Goal: Transaction & Acquisition: Purchase product/service

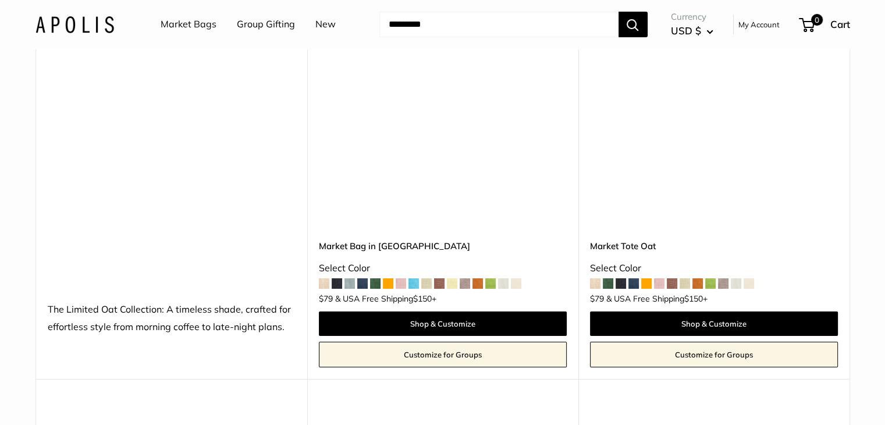
scroll to position [4420, 0]
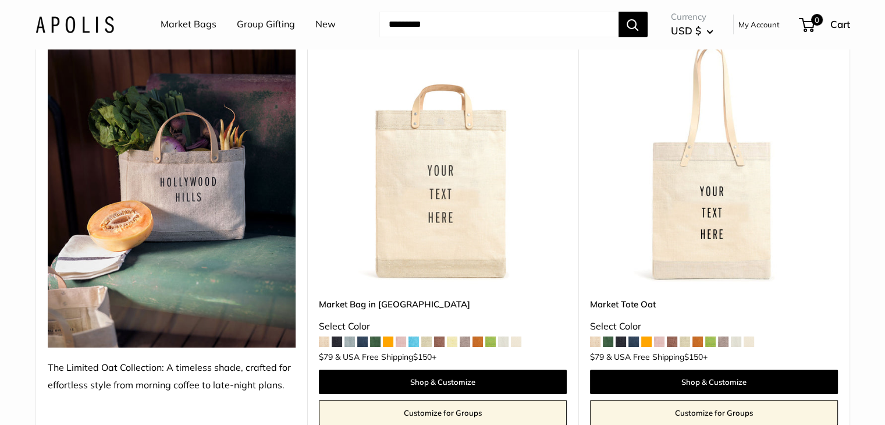
click at [216, 187] on img at bounding box center [172, 193] width 248 height 310
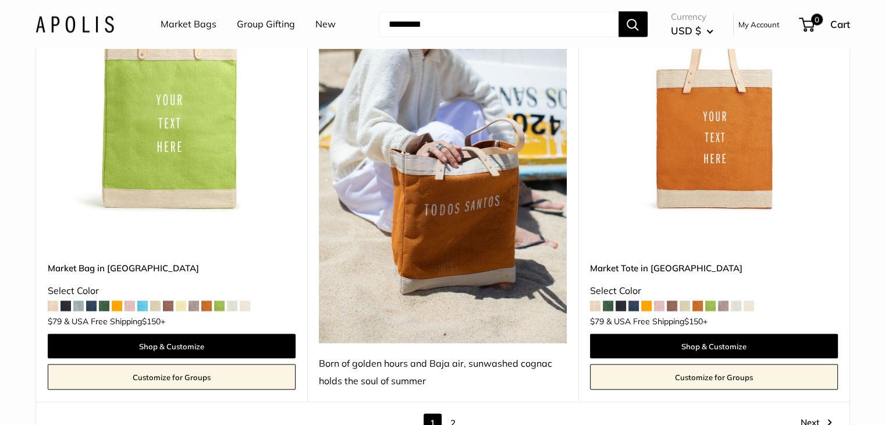
scroll to position [6572, 0]
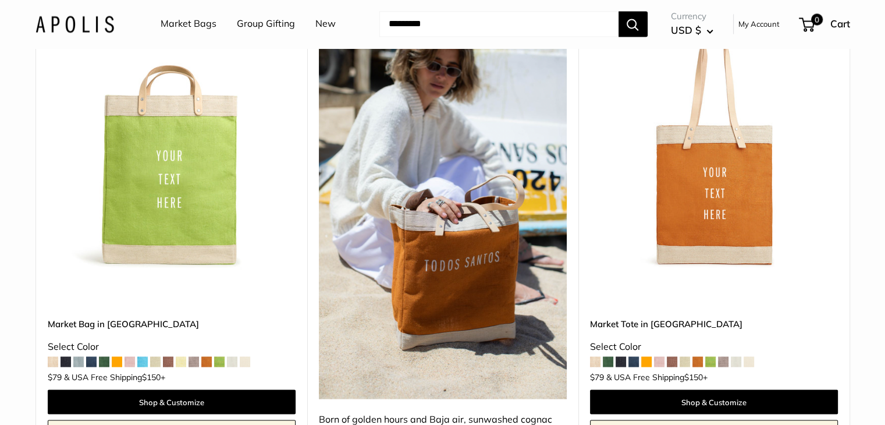
click at [673, 356] on span at bounding box center [672, 361] width 10 height 10
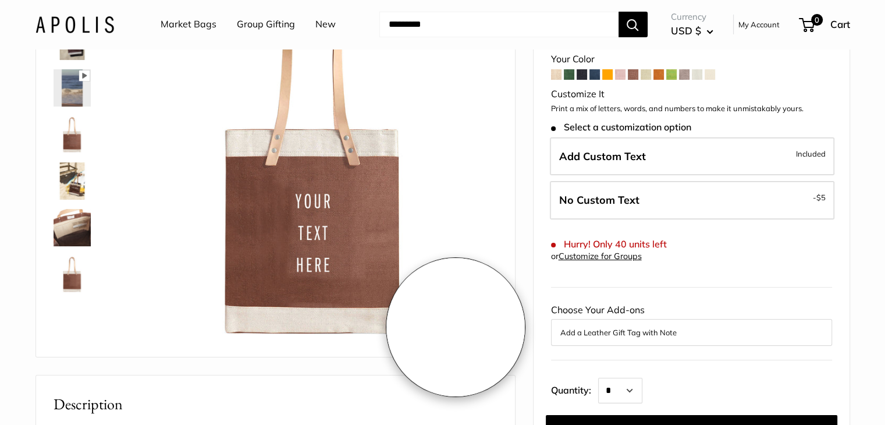
scroll to position [116, 0]
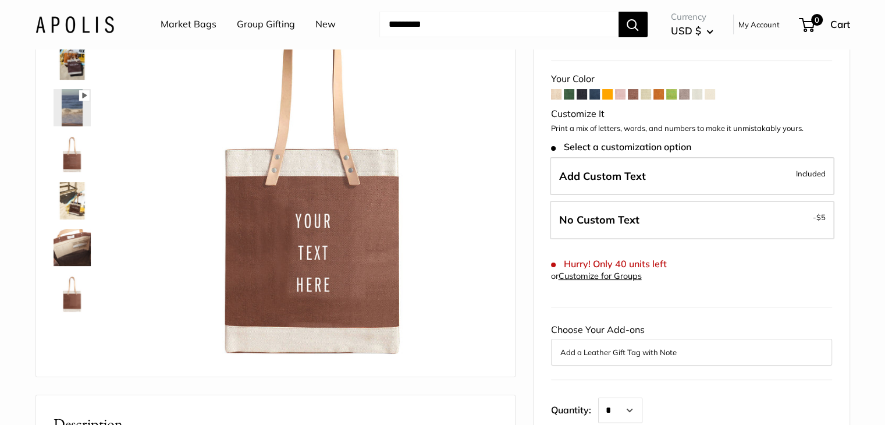
click at [620, 94] on span at bounding box center [620, 94] width 10 height 10
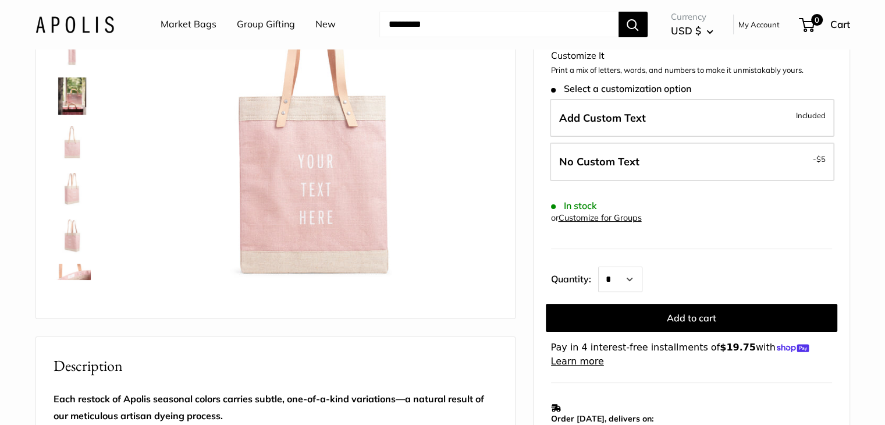
scroll to position [58, 0]
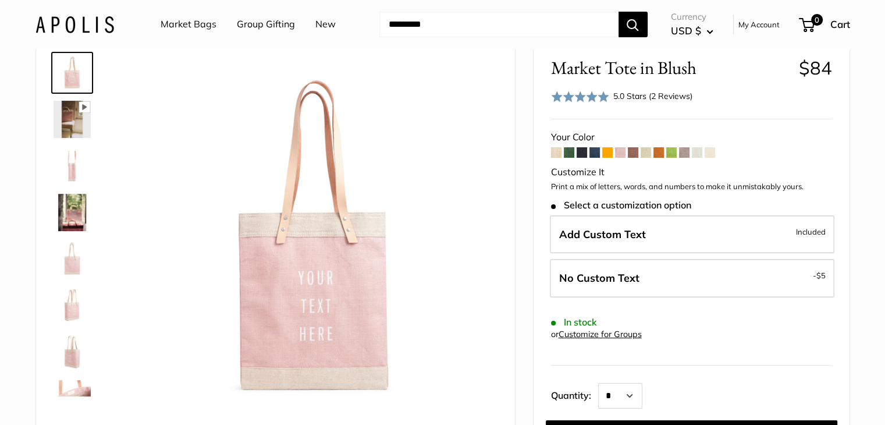
click at [595, 153] on span at bounding box center [594, 152] width 10 height 10
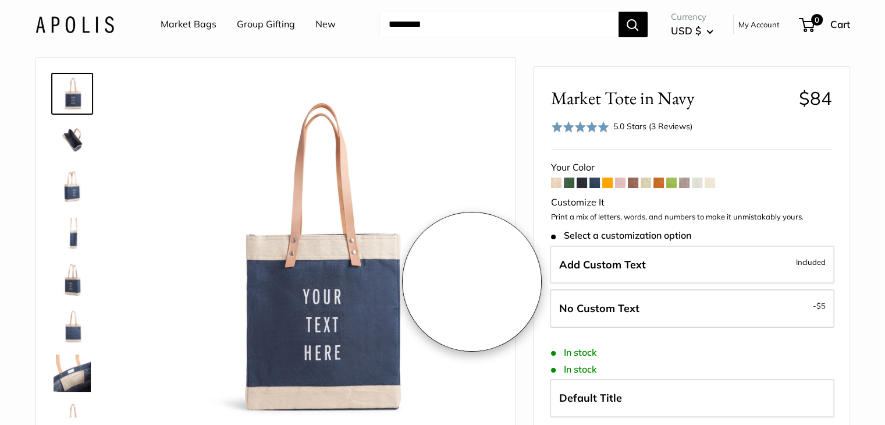
scroll to position [116, 0]
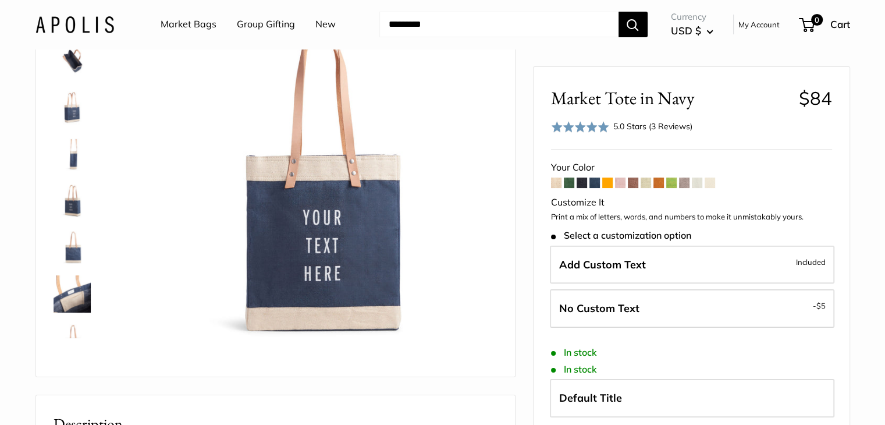
click at [580, 180] on span at bounding box center [581, 182] width 10 height 10
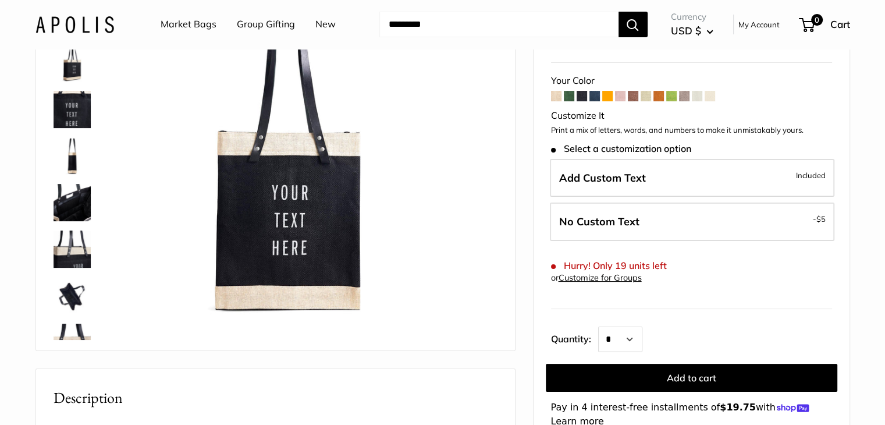
scroll to position [116, 0]
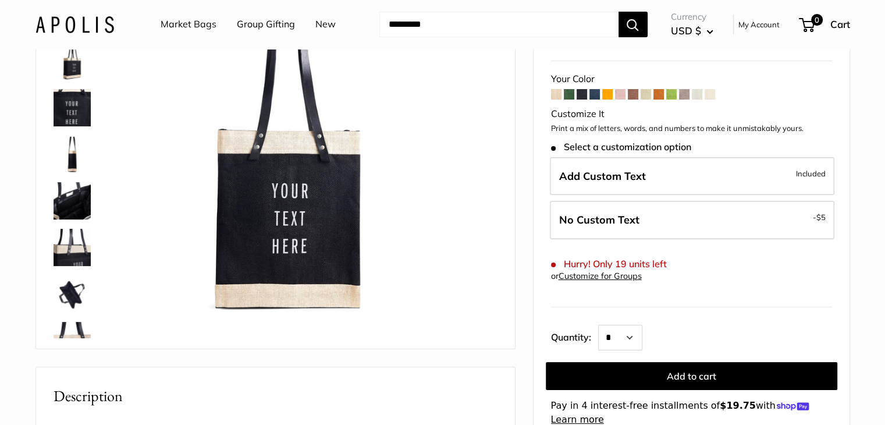
click at [65, 108] on img at bounding box center [72, 107] width 37 height 37
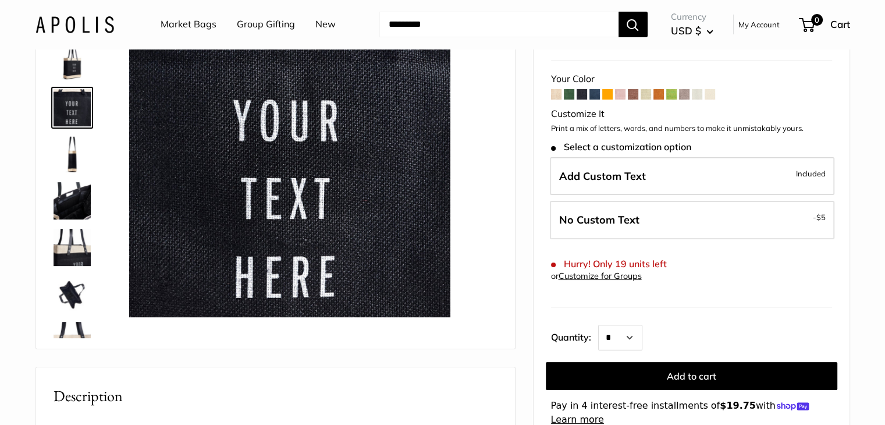
click at [74, 156] on img at bounding box center [72, 154] width 37 height 37
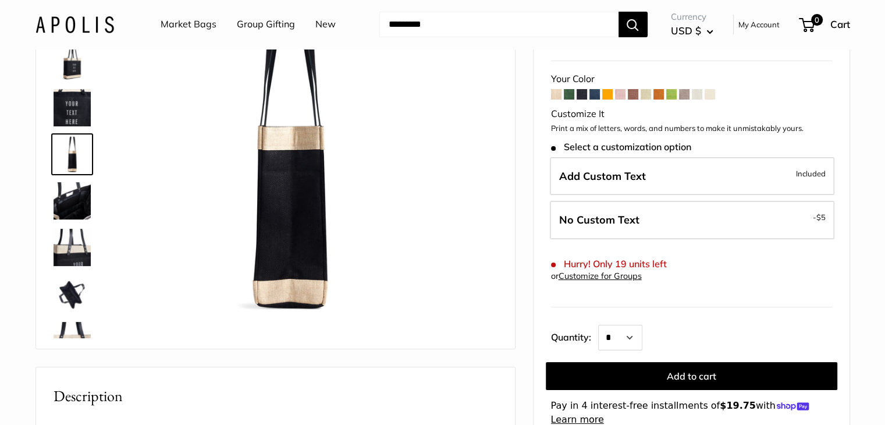
click at [72, 199] on img at bounding box center [72, 200] width 37 height 37
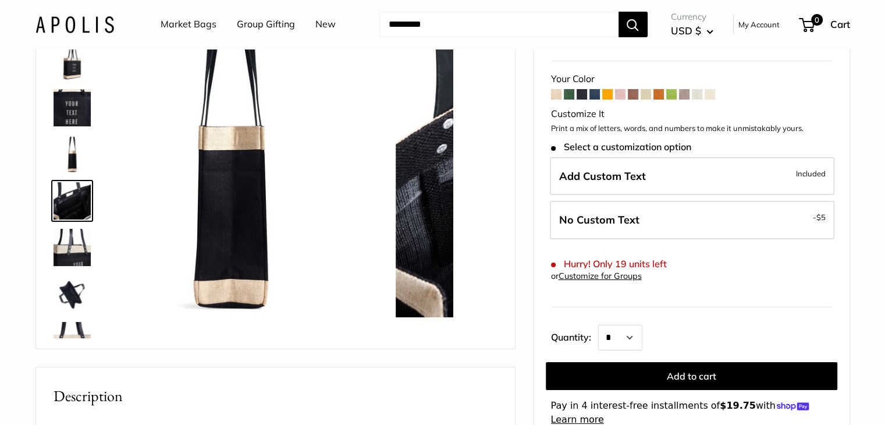
scroll to position [36, 0]
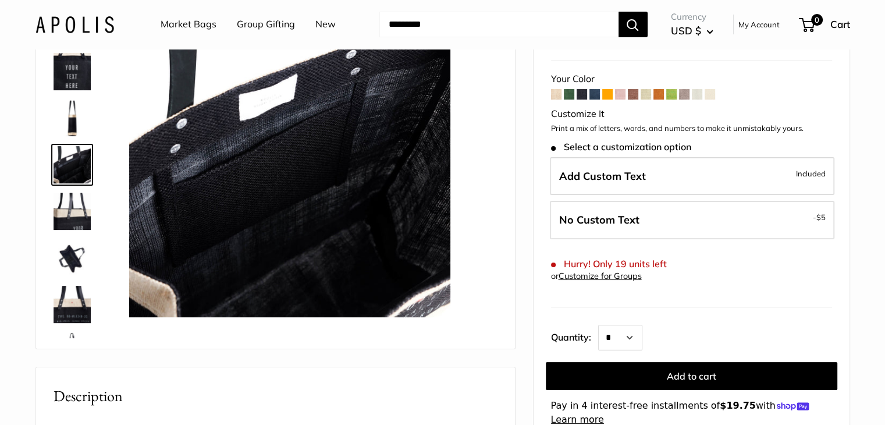
click at [75, 217] on img at bounding box center [72, 211] width 37 height 37
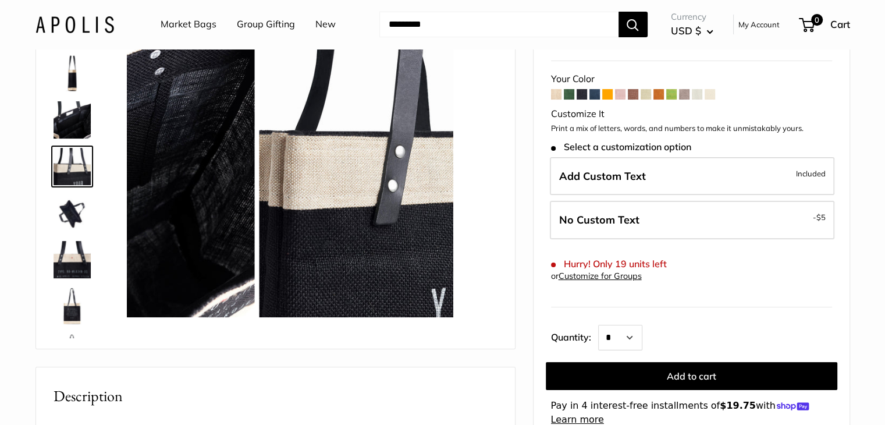
scroll to position [83, 0]
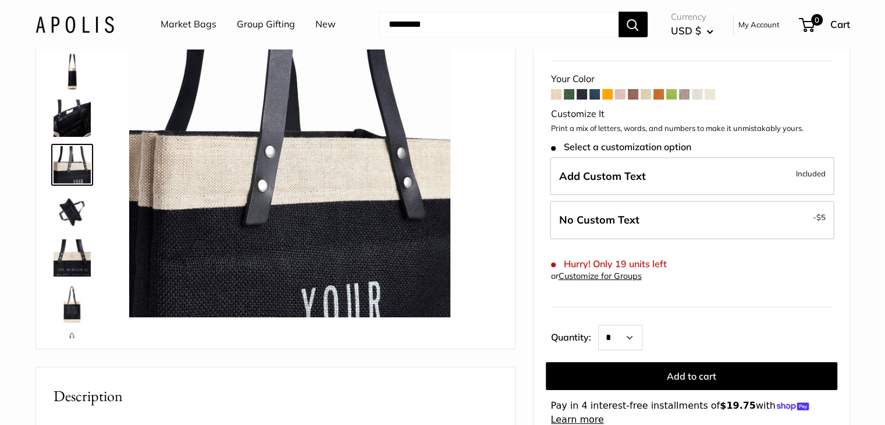
click at [73, 212] on img at bounding box center [72, 211] width 37 height 37
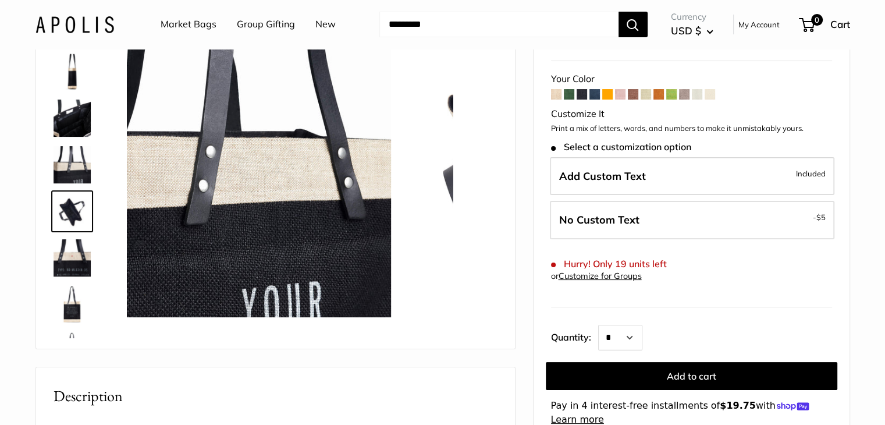
scroll to position [121, 0]
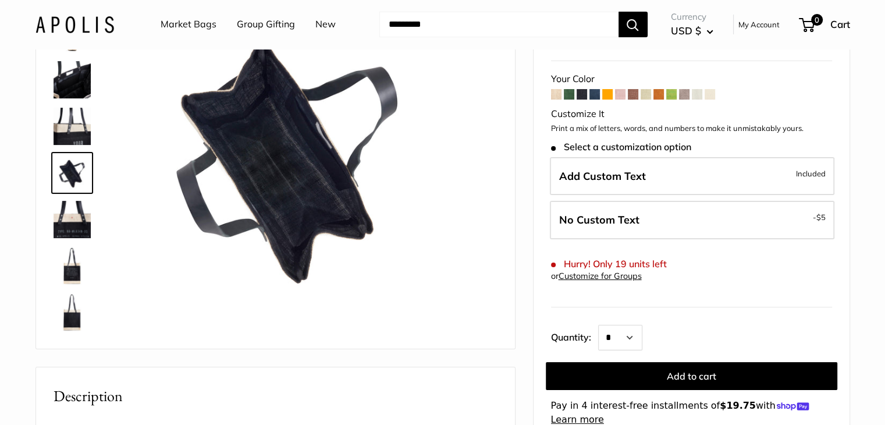
click at [73, 273] on img at bounding box center [72, 265] width 37 height 37
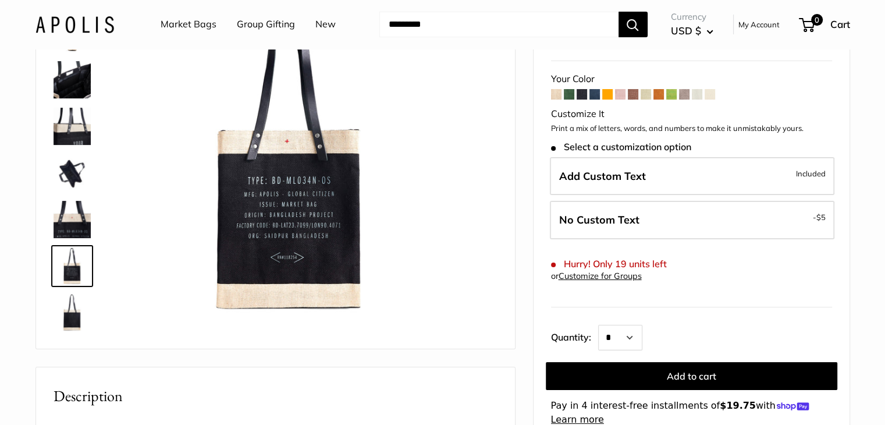
click at [74, 309] on img at bounding box center [72, 312] width 37 height 37
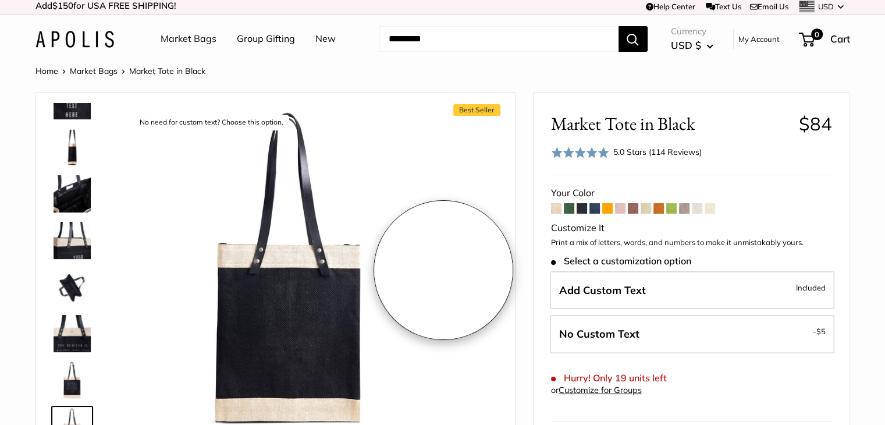
scroll to position [0, 0]
